Goal: Task Accomplishment & Management: Contribute content

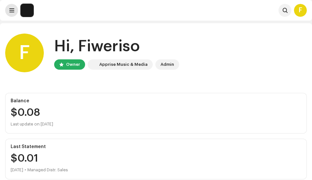
click at [8, 12] on button at bounding box center [11, 10] width 13 height 13
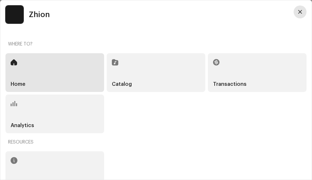
click at [301, 12] on span "button" at bounding box center [300, 11] width 4 height 5
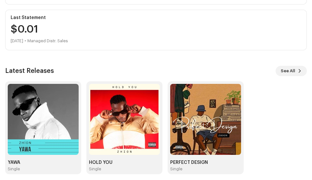
scroll to position [133, 0]
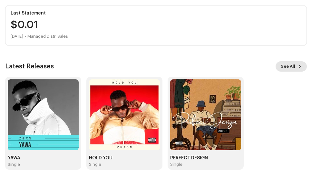
click at [289, 68] on span "See All" at bounding box center [287, 66] width 14 height 13
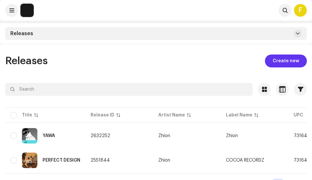
click at [289, 62] on span "Create new" at bounding box center [285, 60] width 26 height 13
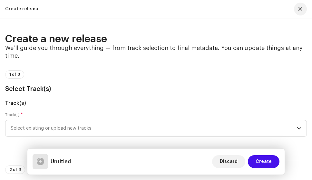
scroll to position [44, 0]
click at [299, 127] on icon "dropdown trigger" at bounding box center [299, 128] width 5 height 5
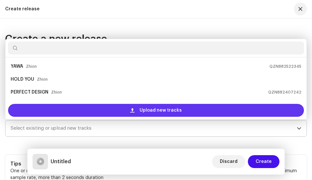
click at [159, 112] on span "Upload new tracks" at bounding box center [160, 110] width 42 height 13
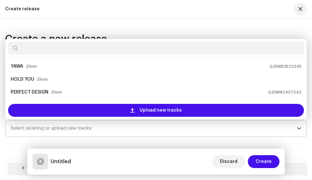
click at [299, 29] on div "Create a new release We’ll guide you through everything — from track selection …" at bounding box center [156, 98] width 312 height 161
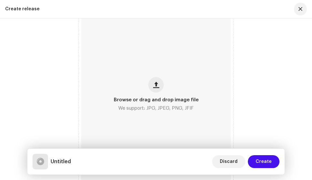
scroll to position [322, 0]
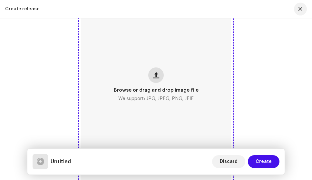
click at [155, 76] on span "button" at bounding box center [156, 74] width 6 height 5
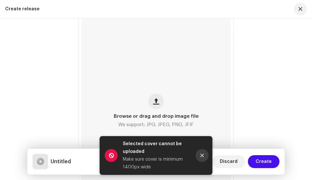
scroll to position [348, 0]
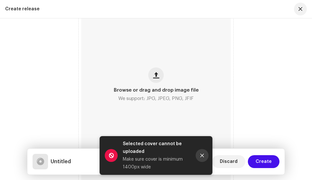
click at [202, 157] on icon "Close" at bounding box center [202, 155] width 5 height 5
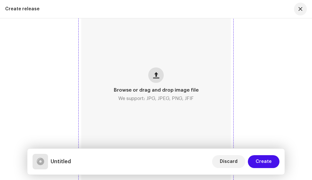
click at [158, 74] on span "button" at bounding box center [156, 74] width 6 height 5
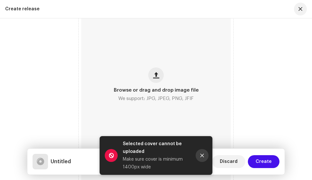
click at [203, 156] on icon "Close" at bounding box center [202, 156] width 4 height 4
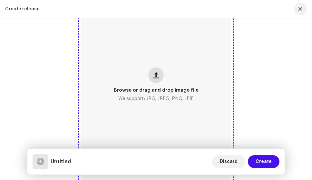
click at [155, 75] on span "button" at bounding box center [156, 74] width 6 height 5
